Goal: Browse casually: Explore the website without a specific task or goal

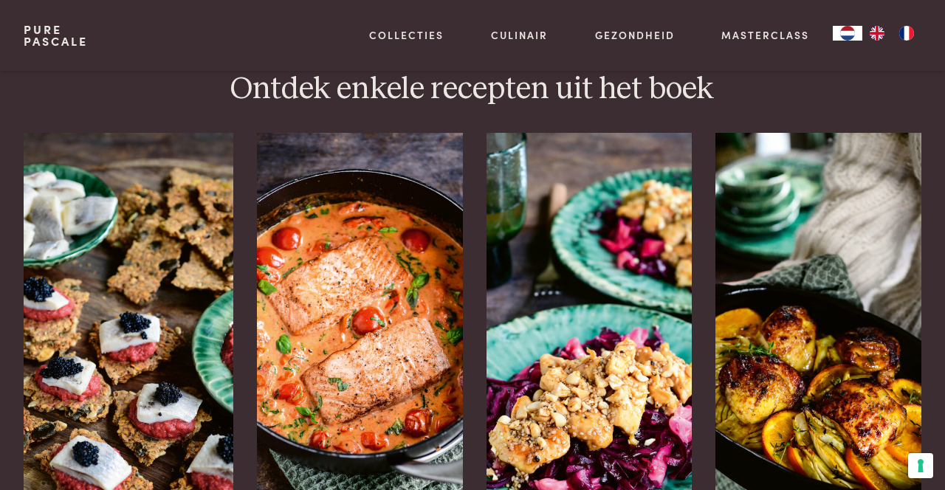
scroll to position [1777, 0]
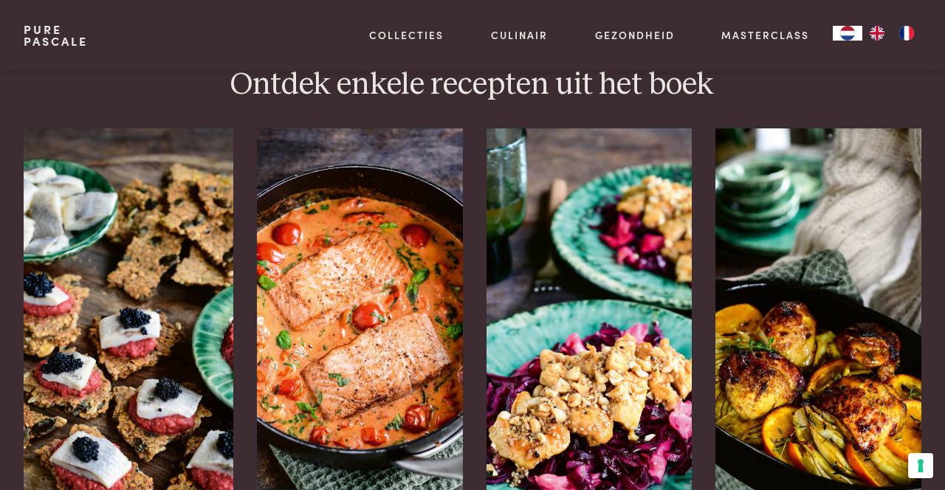
click at [368, 385] on img at bounding box center [360, 349] width 206 height 443
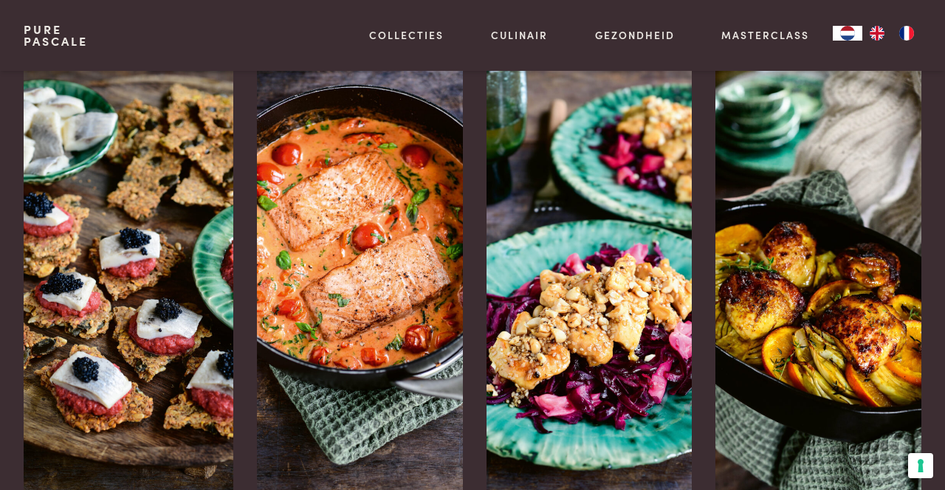
scroll to position [1872, 0]
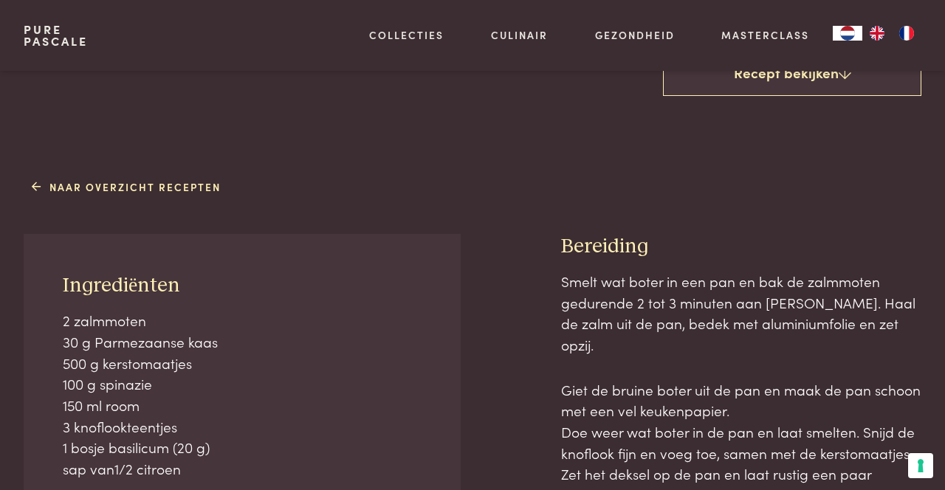
scroll to position [473, 0]
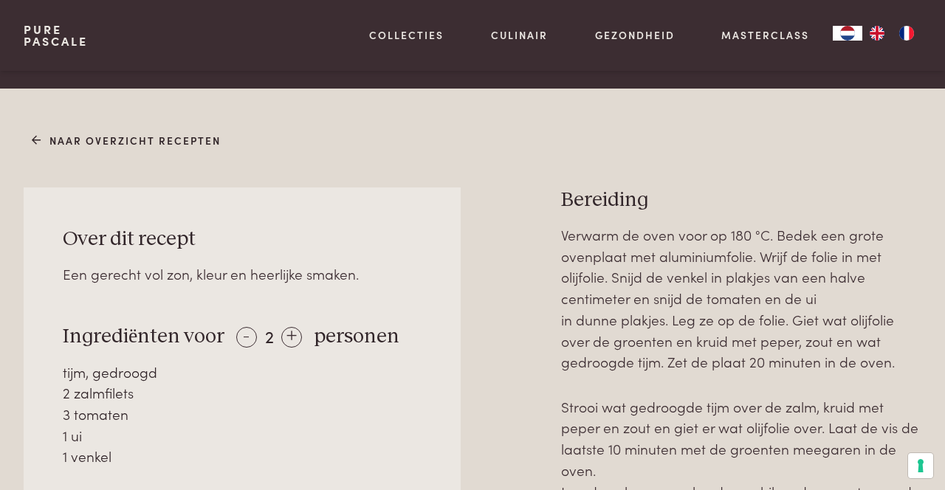
scroll to position [468, 0]
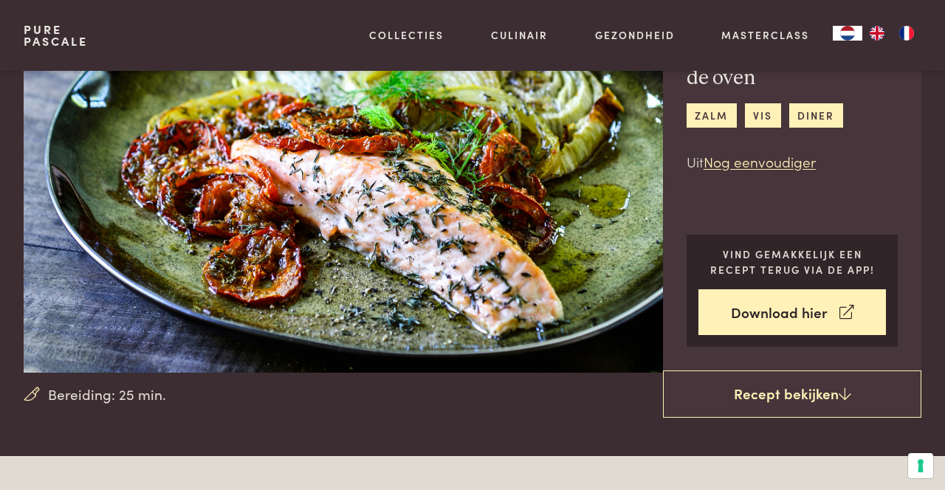
scroll to position [94, 0]
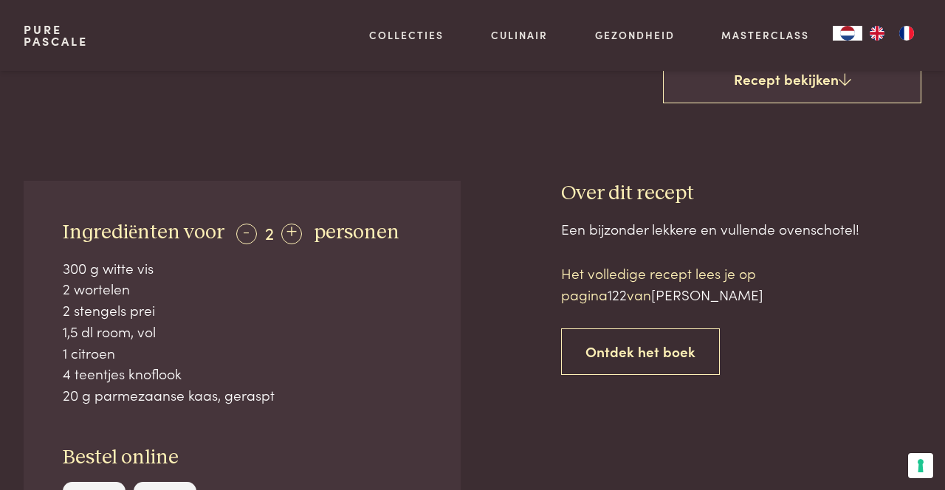
scroll to position [447, 0]
